Goal: Information Seeking & Learning: Check status

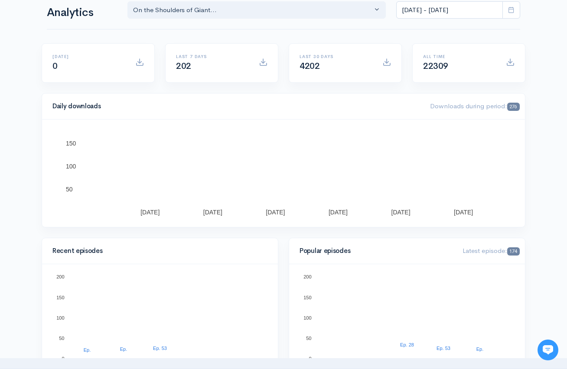
scroll to position [15, 0]
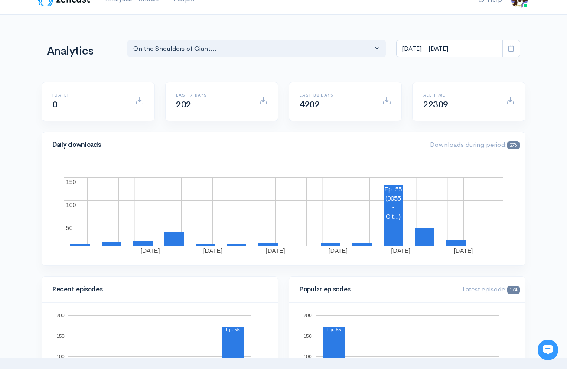
click at [513, 49] on icon at bounding box center [511, 48] width 7 height 7
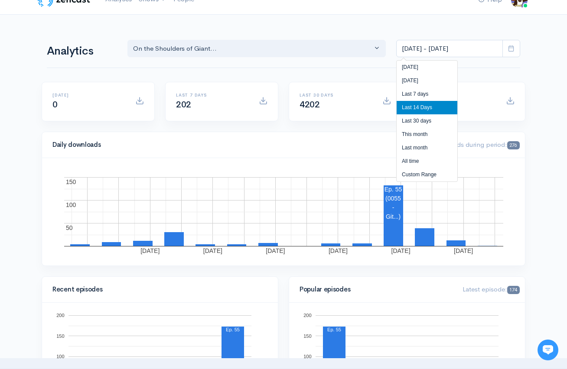
click at [513, 49] on icon at bounding box center [511, 48] width 7 height 7
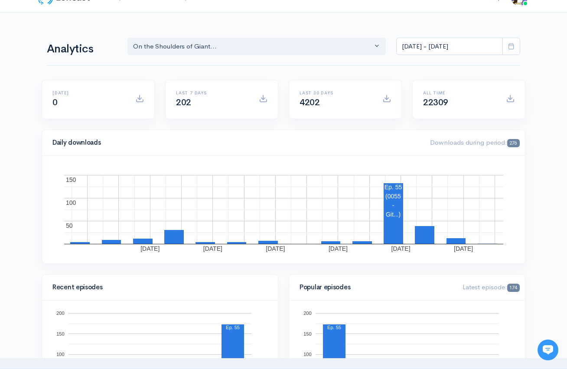
scroll to position [0, 0]
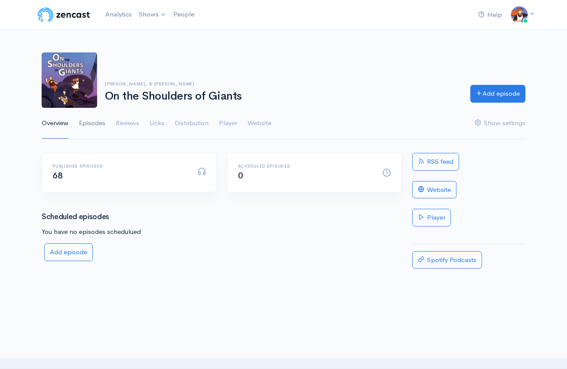
click at [88, 126] on link "Episodes" at bounding box center [92, 123] width 26 height 31
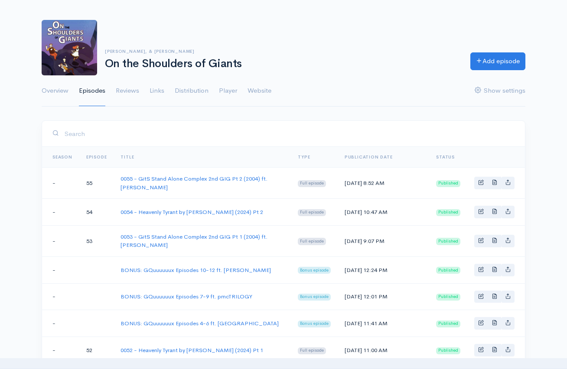
scroll to position [564, 0]
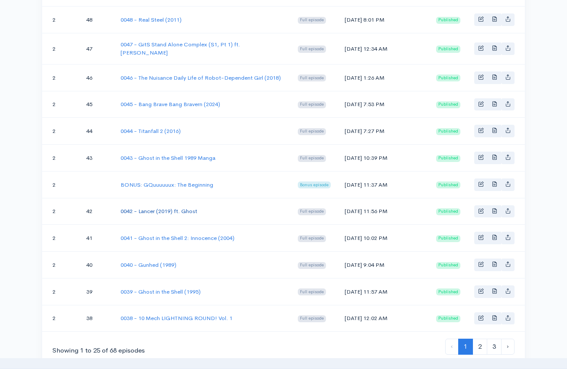
click at [195, 208] on link "0042 - Lancer (2019) ft. Ghost" at bounding box center [158, 211] width 77 height 7
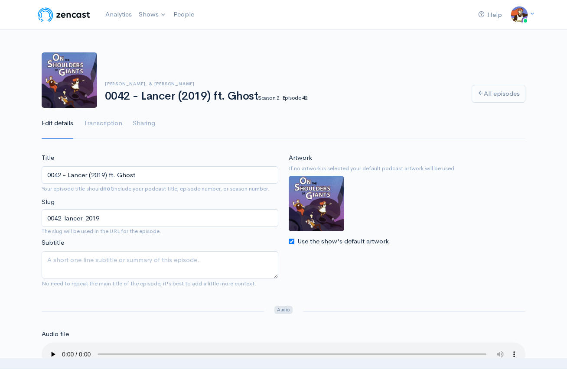
click at [80, 13] on img at bounding box center [63, 14] width 55 height 17
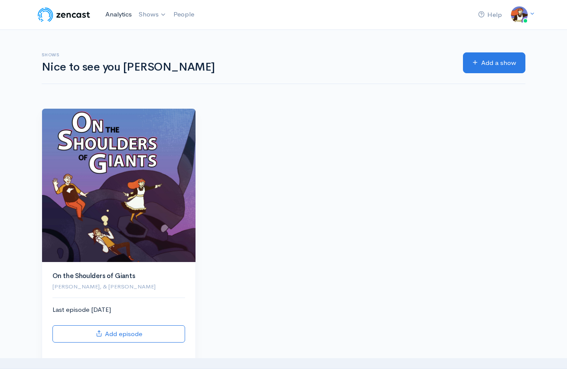
click at [121, 14] on link "Analytics" at bounding box center [118, 14] width 33 height 19
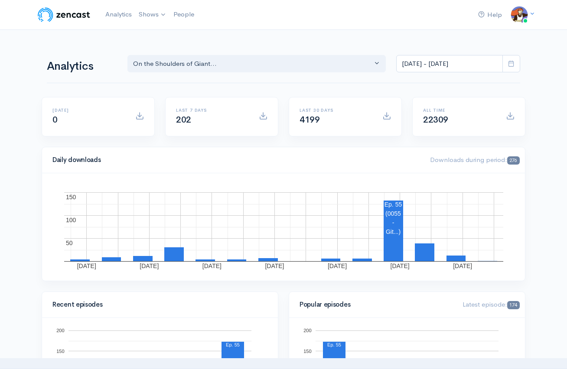
click at [517, 62] on span at bounding box center [511, 64] width 18 height 18
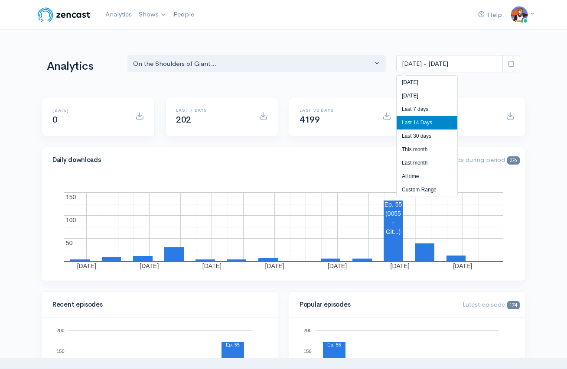
click at [425, 176] on li "All time" at bounding box center [427, 176] width 61 height 13
type input "[DATE] - [DATE]"
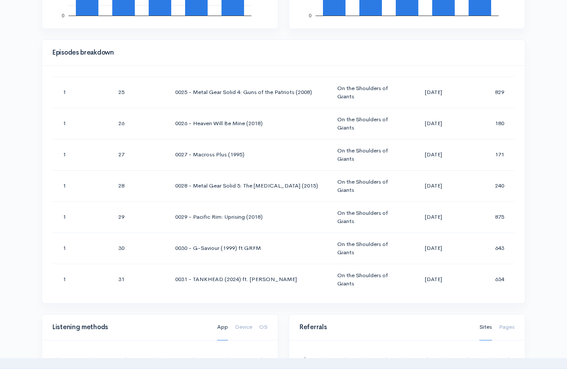
drag, startPoint x: 511, startPoint y: 83, endPoint x: 515, endPoint y: 168, distance: 84.6
click at [517, 175] on div "Season Number Episode Number Episode Title Podcast Title Publication Date Downl…" at bounding box center [283, 185] width 483 height 238
